Goal: Information Seeking & Learning: Learn about a topic

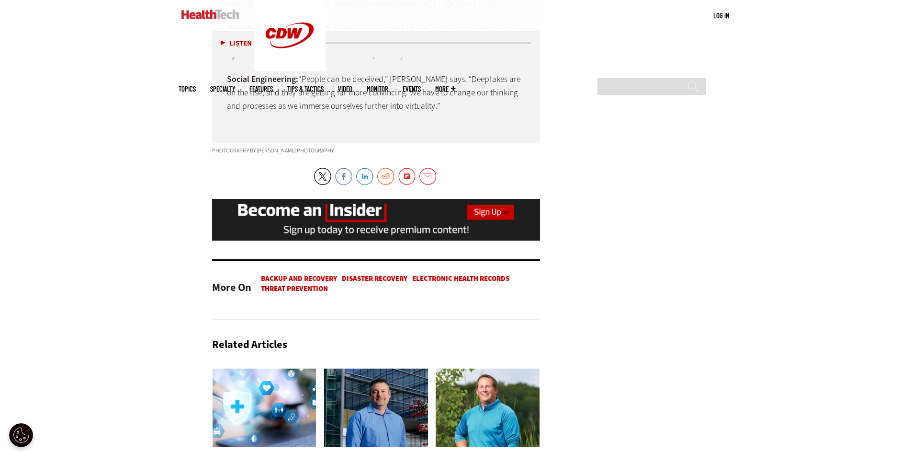
scroll to position [2168, 0]
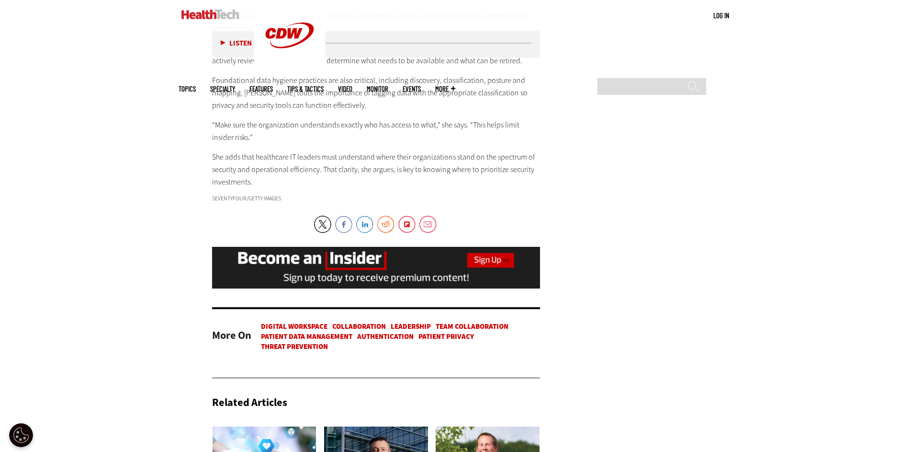
scroll to position [2160, 0]
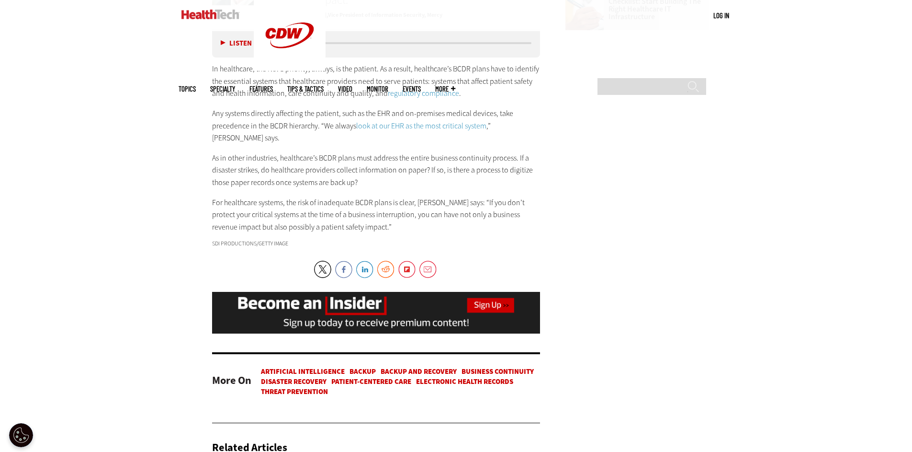
scroll to position [1579, 0]
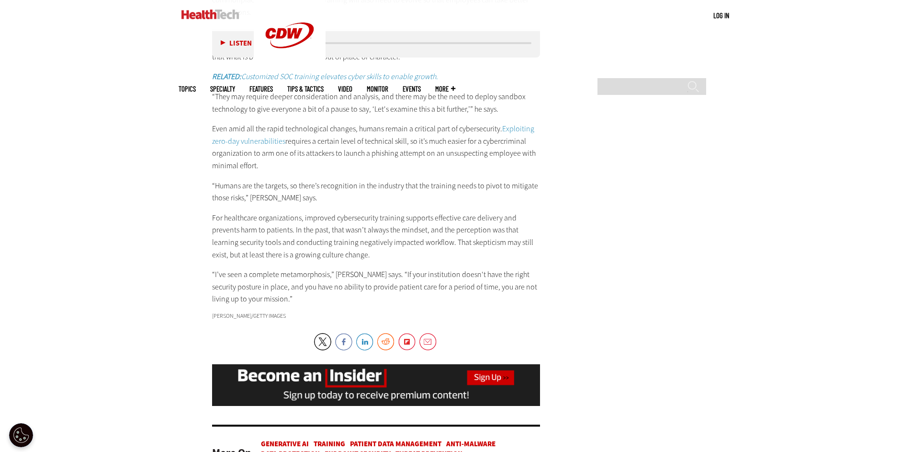
scroll to position [1671, 0]
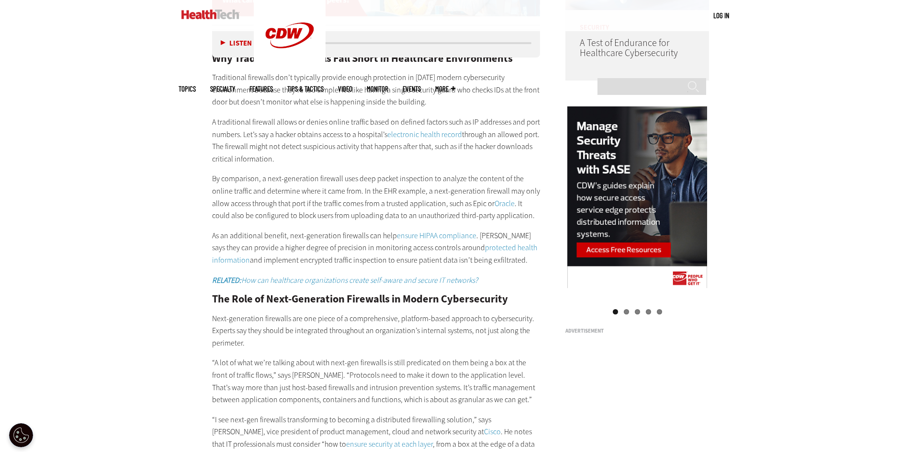
scroll to position [657, 0]
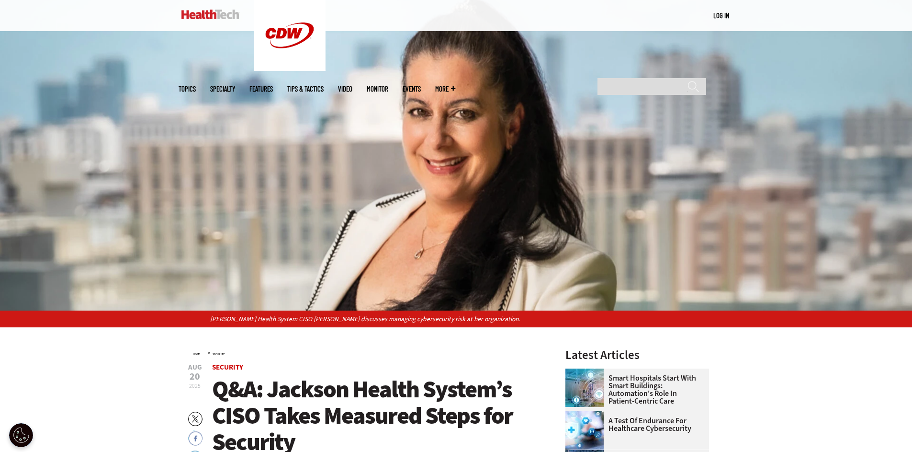
scroll to position [181, 0]
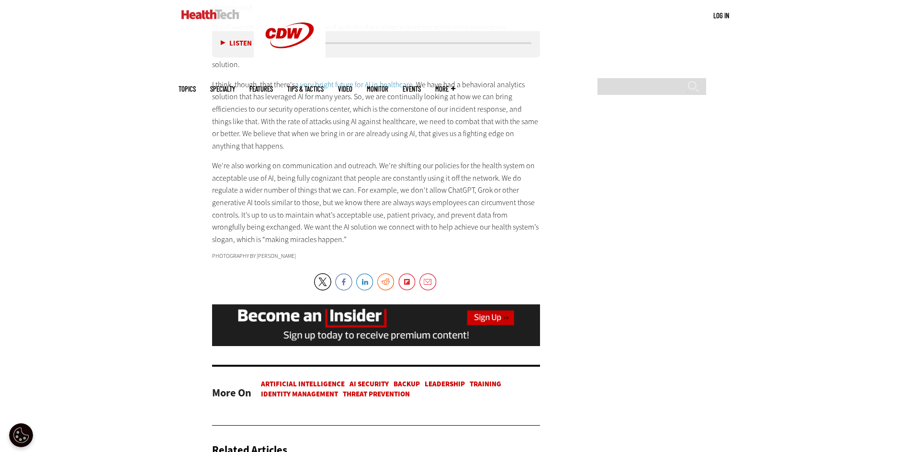
scroll to position [2295, 0]
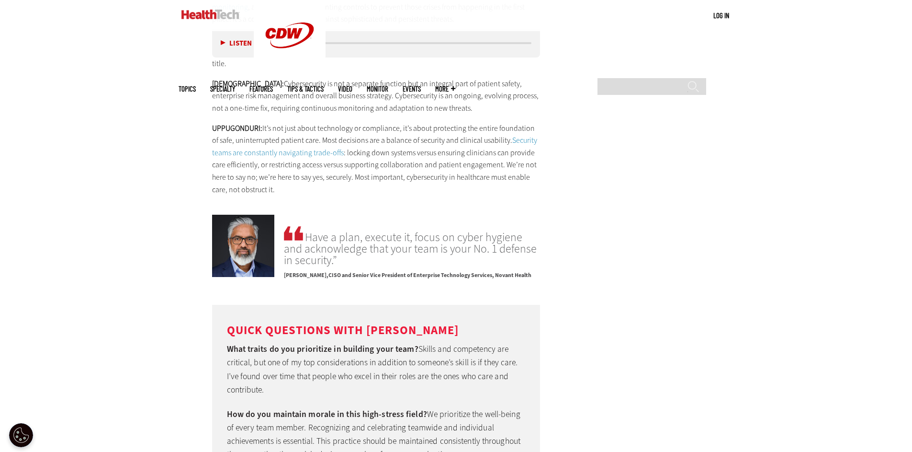
scroll to position [2673, 0]
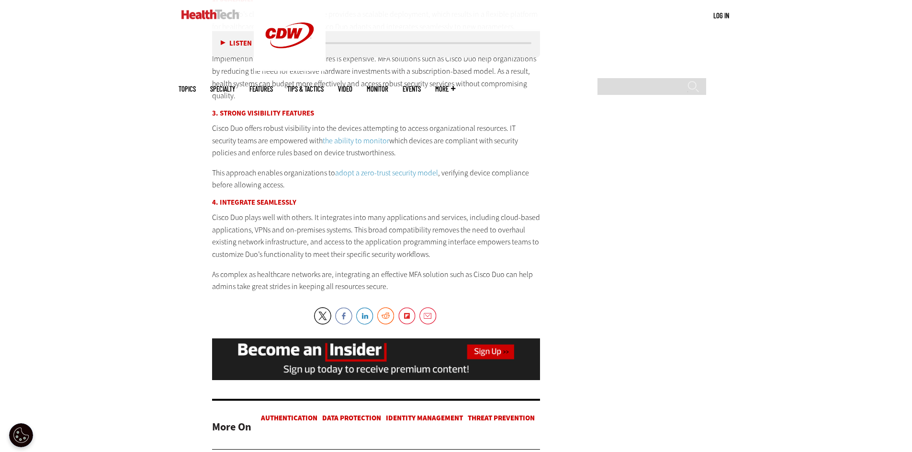
scroll to position [1919, 0]
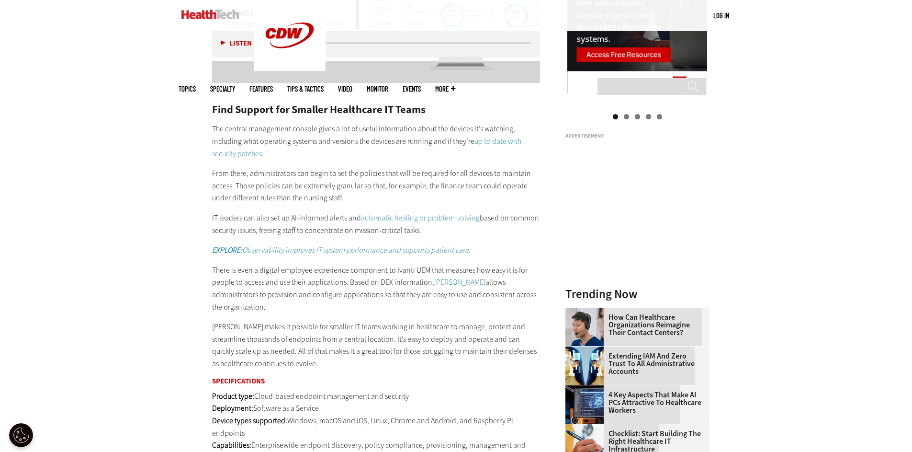
scroll to position [1395, 0]
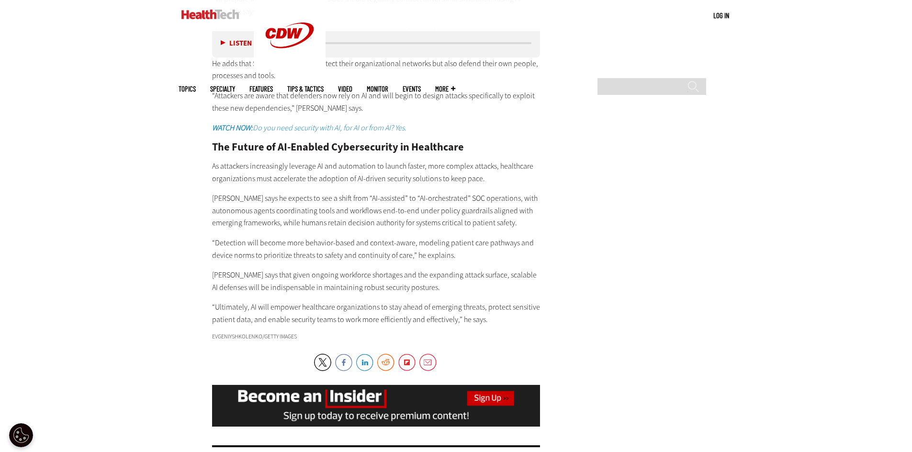
scroll to position [1977, 0]
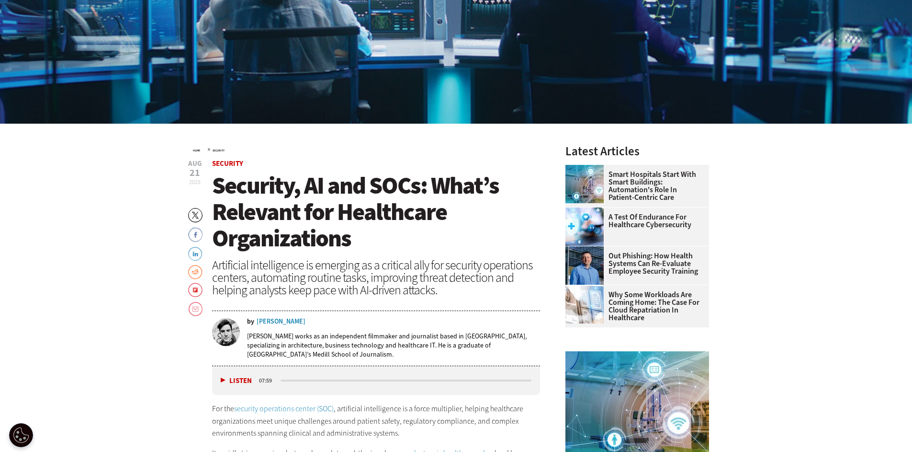
scroll to position [305, 0]
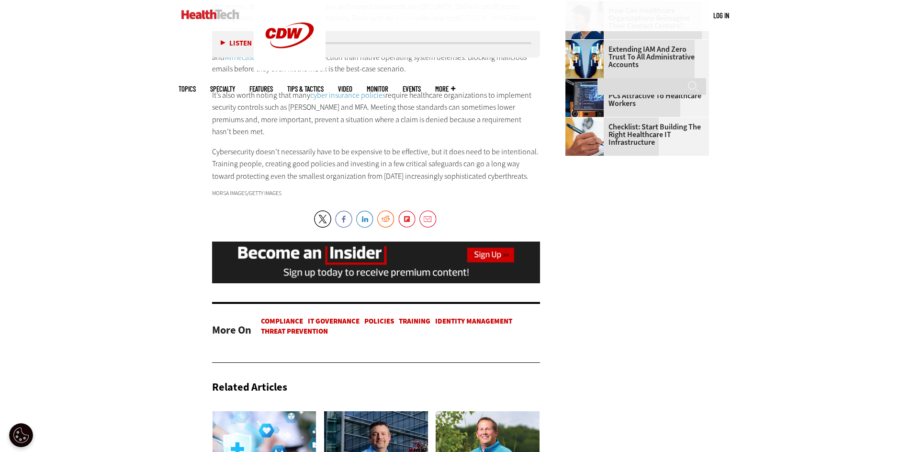
scroll to position [1521, 0]
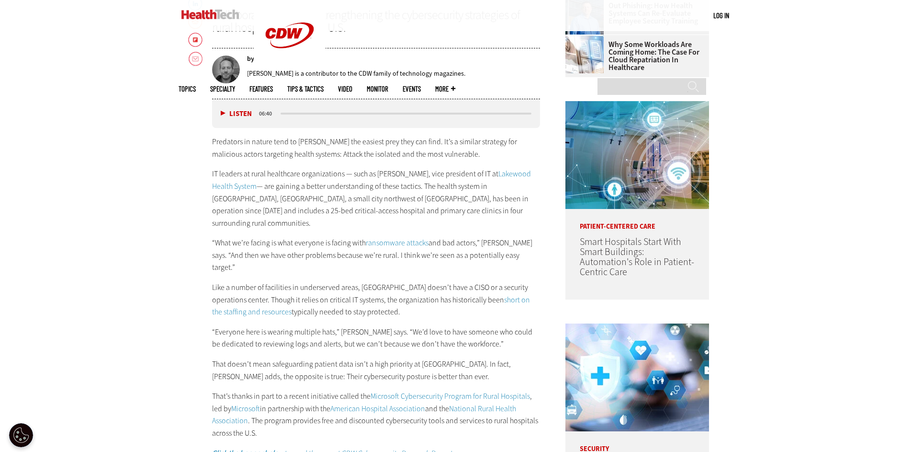
scroll to position [244, 0]
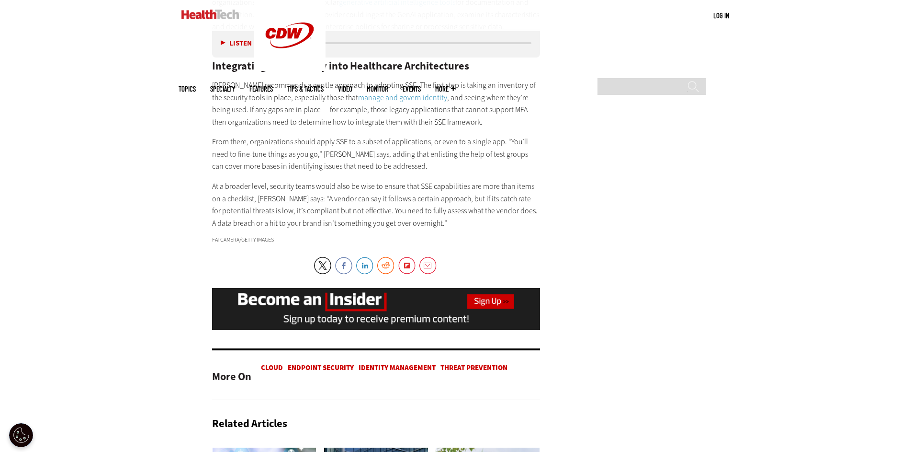
scroll to position [2058, 0]
